Goal: Task Accomplishment & Management: Manage account settings

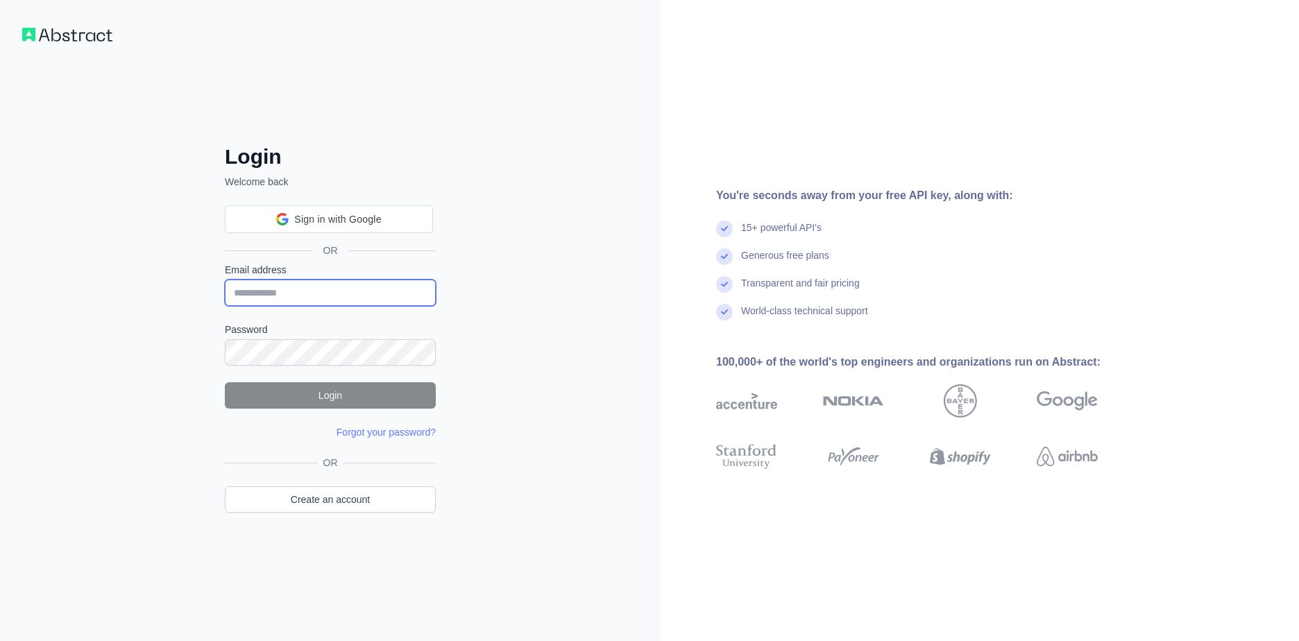
type input "**********"
click at [323, 389] on button "Login" at bounding box center [330, 395] width 211 height 26
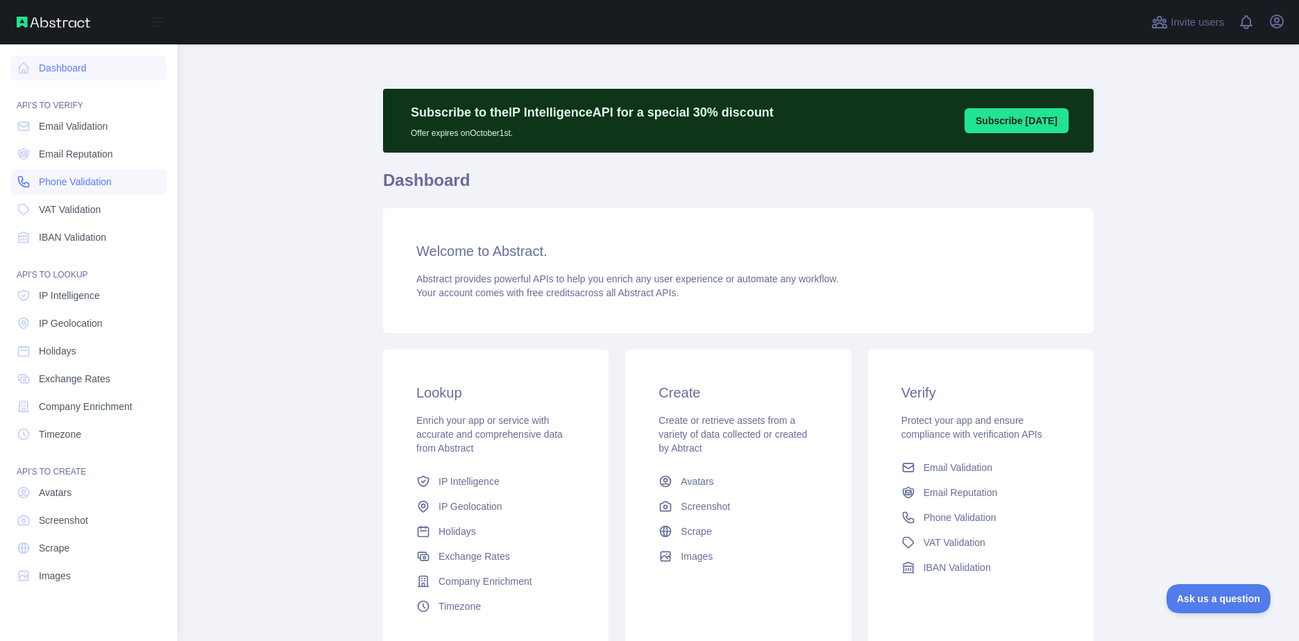
click at [40, 176] on span "Phone Validation" at bounding box center [75, 182] width 73 height 14
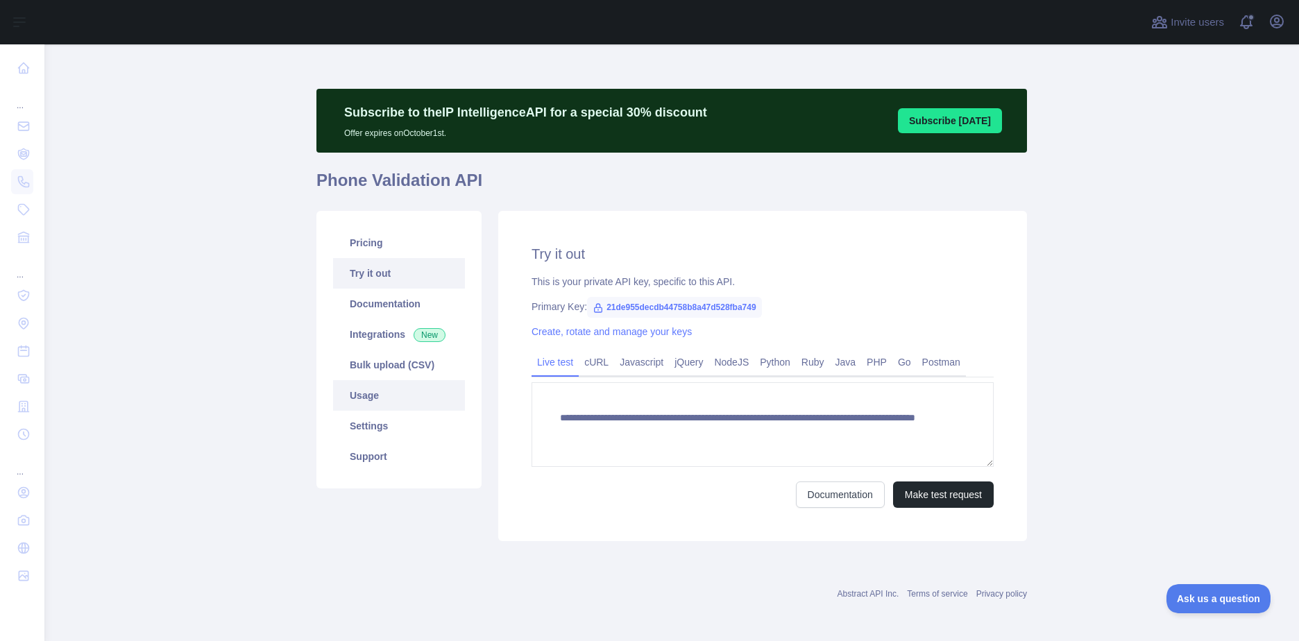
click at [364, 404] on link "Usage" at bounding box center [399, 395] width 132 height 31
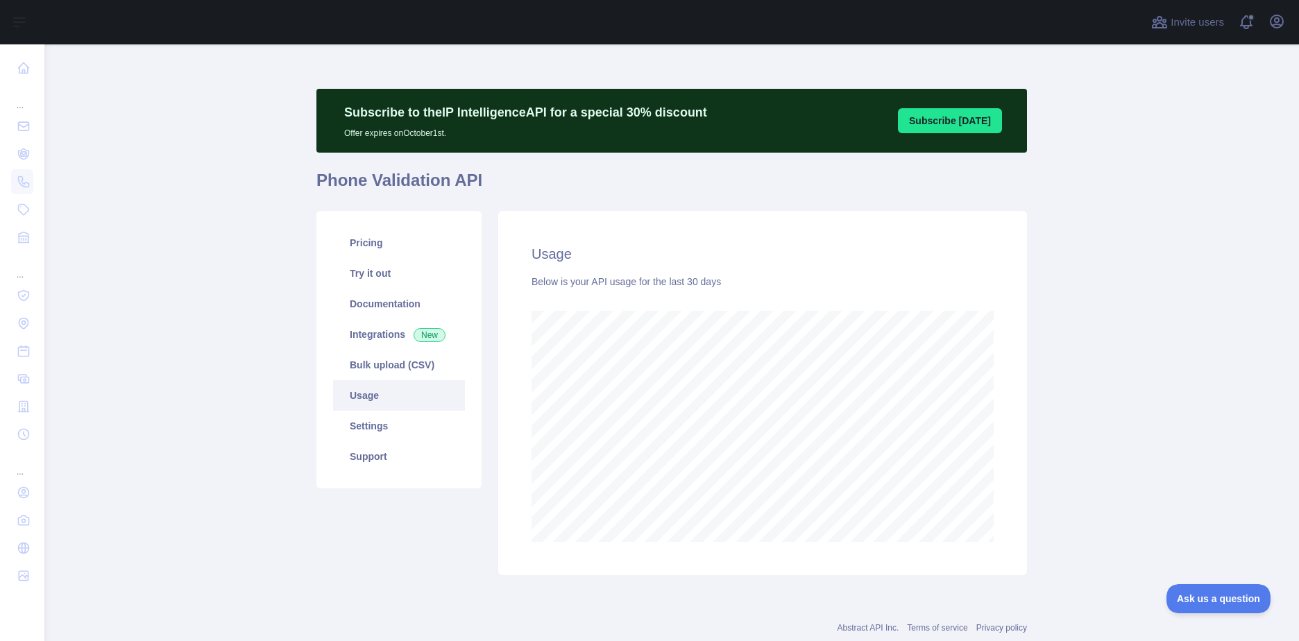
scroll to position [597, 1244]
click at [382, 257] on link "Pricing" at bounding box center [399, 243] width 132 height 31
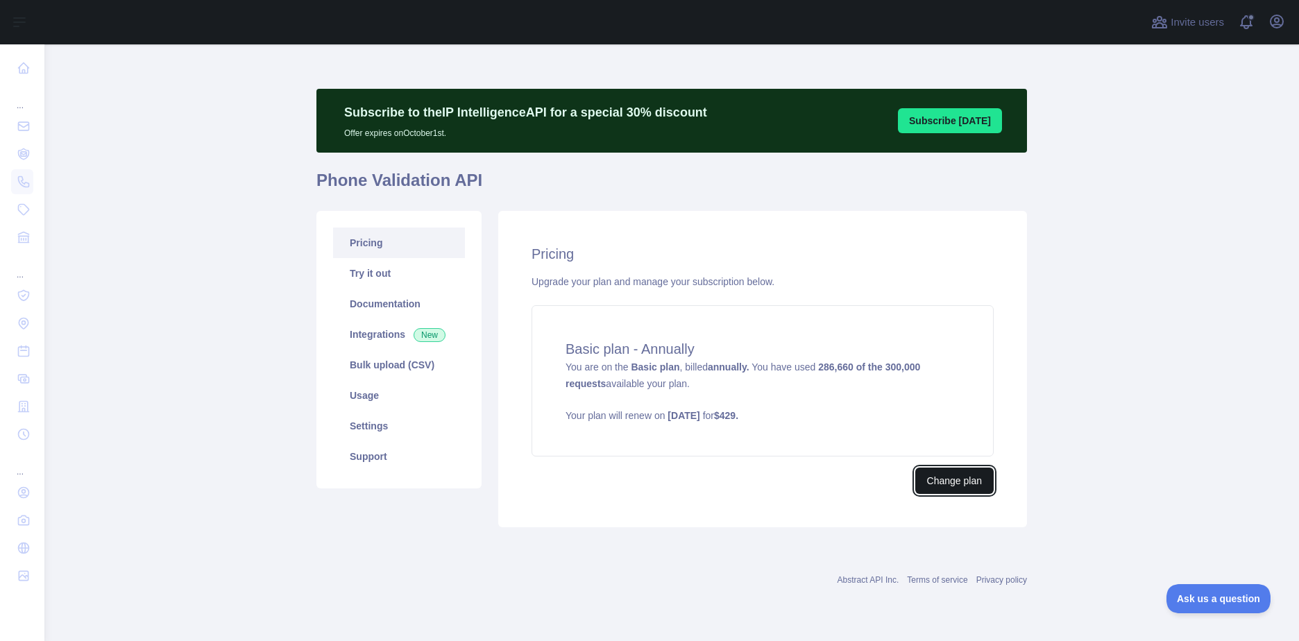
click at [937, 487] on button "Change plan" at bounding box center [954, 481] width 78 height 26
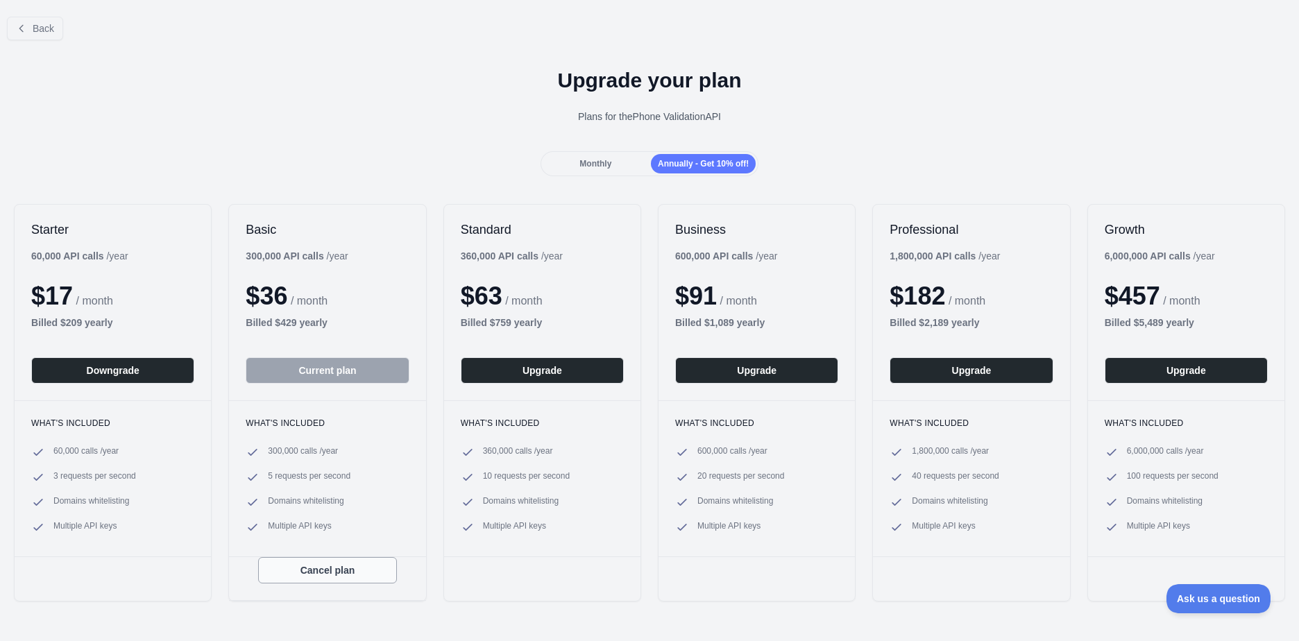
click at [385, 573] on button "Cancel plan" at bounding box center [327, 570] width 139 height 26
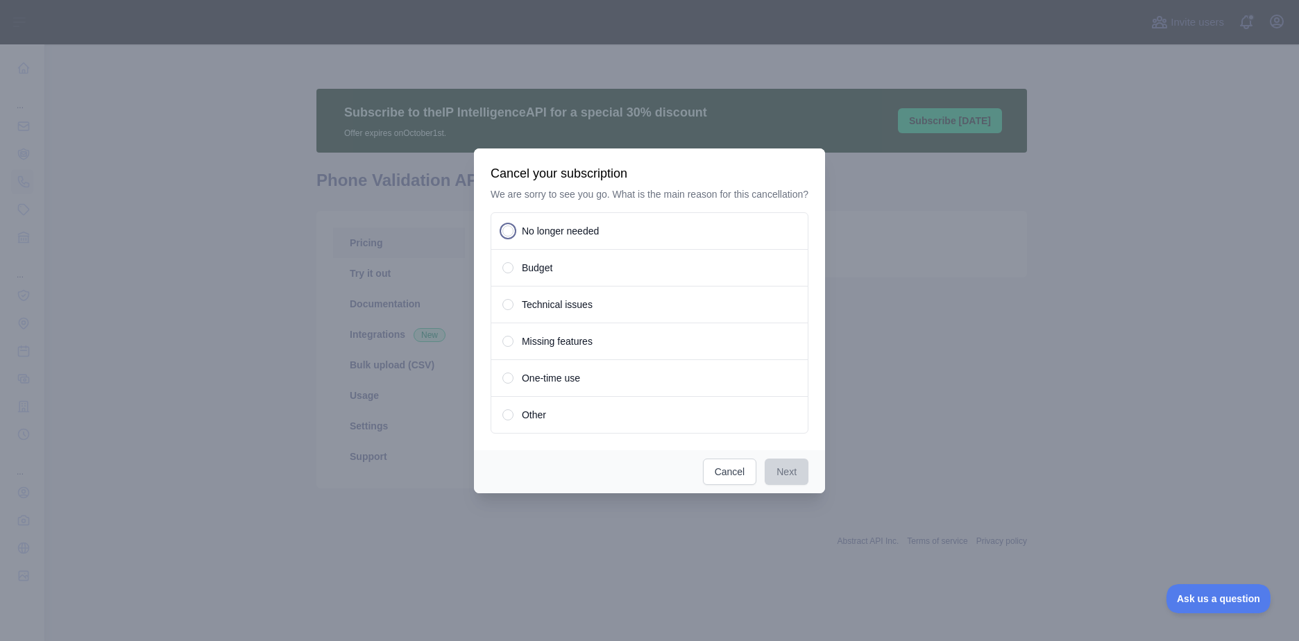
click at [598, 239] on div "No longer needed" at bounding box center [650, 230] width 318 height 37
click at [781, 463] on button "Next" at bounding box center [787, 472] width 44 height 26
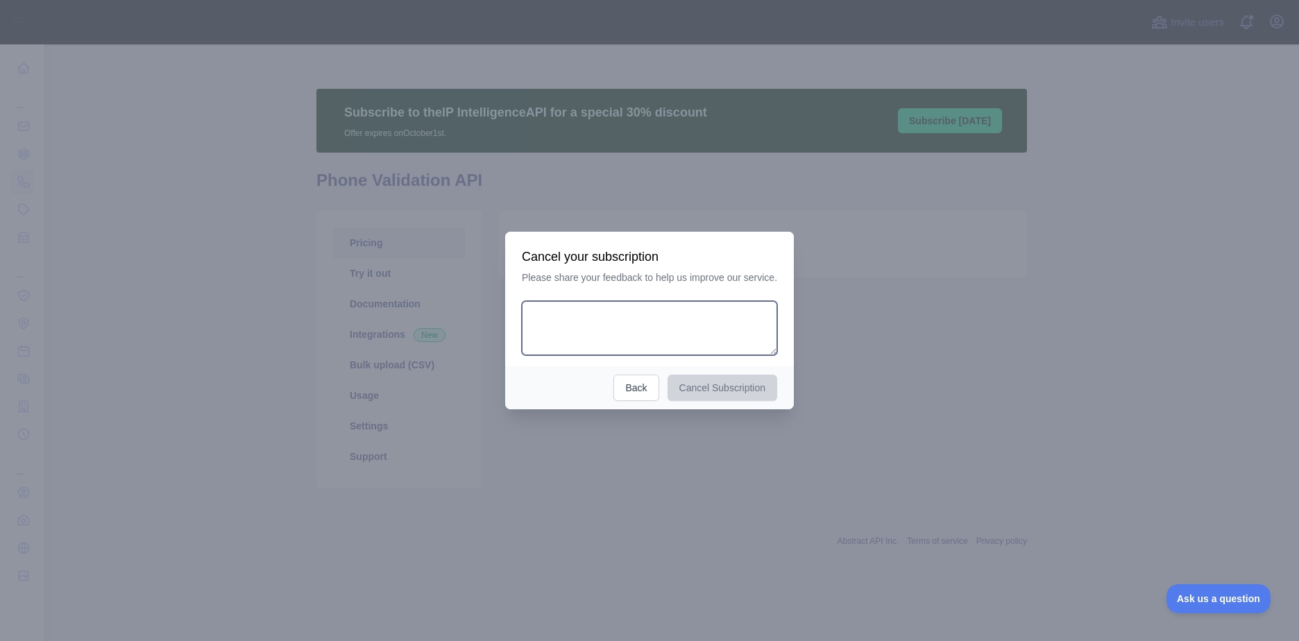
click at [693, 335] on textarea at bounding box center [649, 328] width 255 height 54
type textarea "*********"
click at [734, 396] on button "Cancel Subscription" at bounding box center [723, 388] width 110 height 26
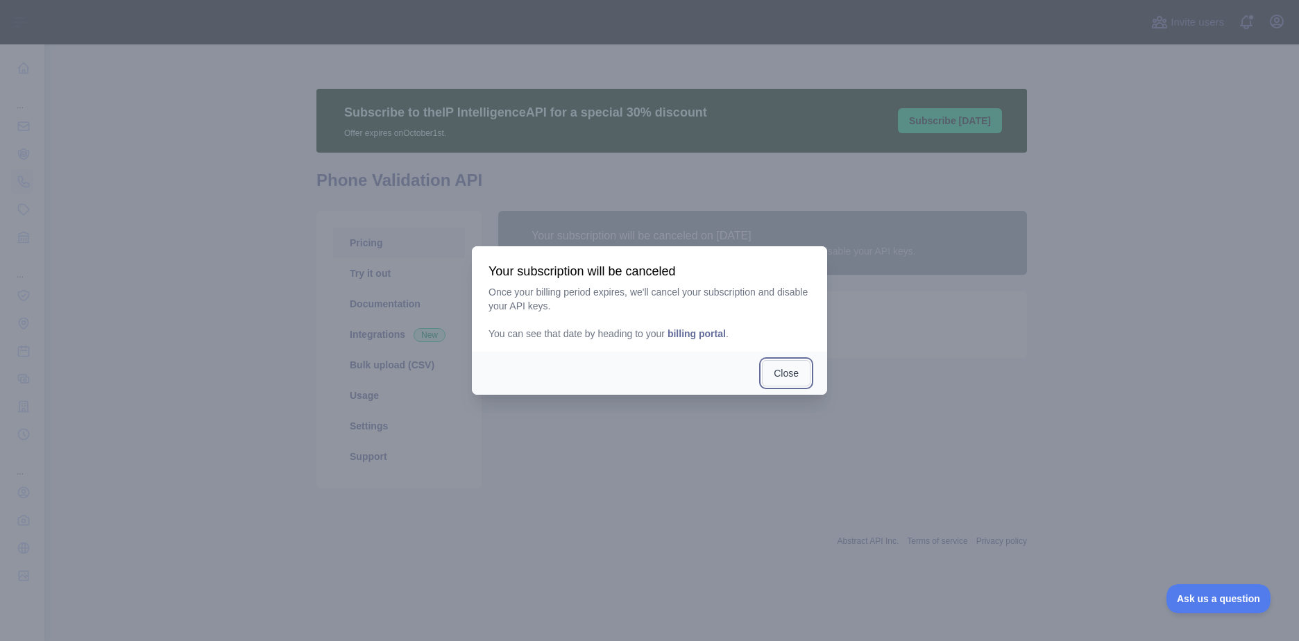
click at [781, 366] on button "Close" at bounding box center [786, 373] width 49 height 26
